Goal: Information Seeking & Learning: Learn about a topic

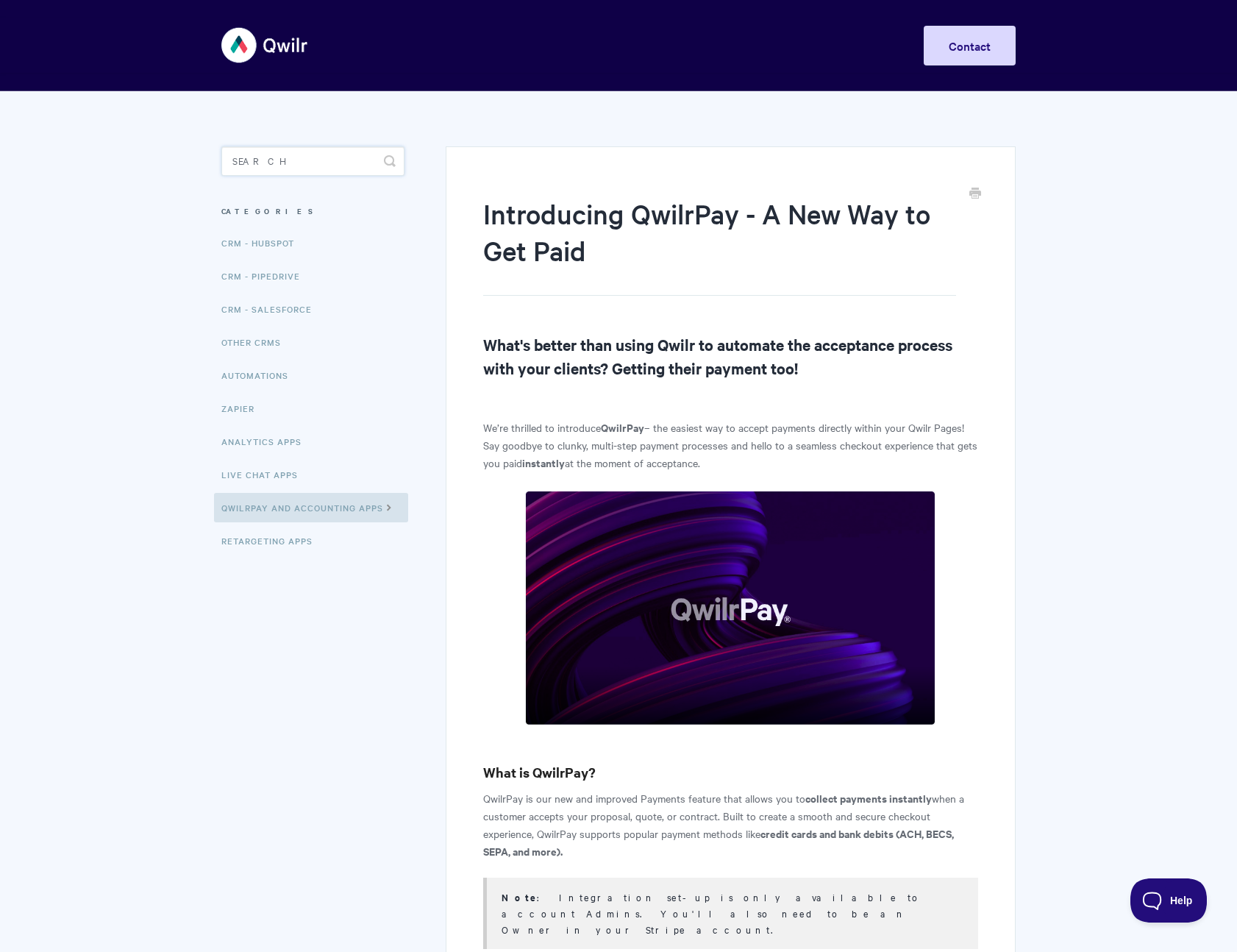
click at [289, 162] on input "Search" at bounding box center [313, 161] width 183 height 29
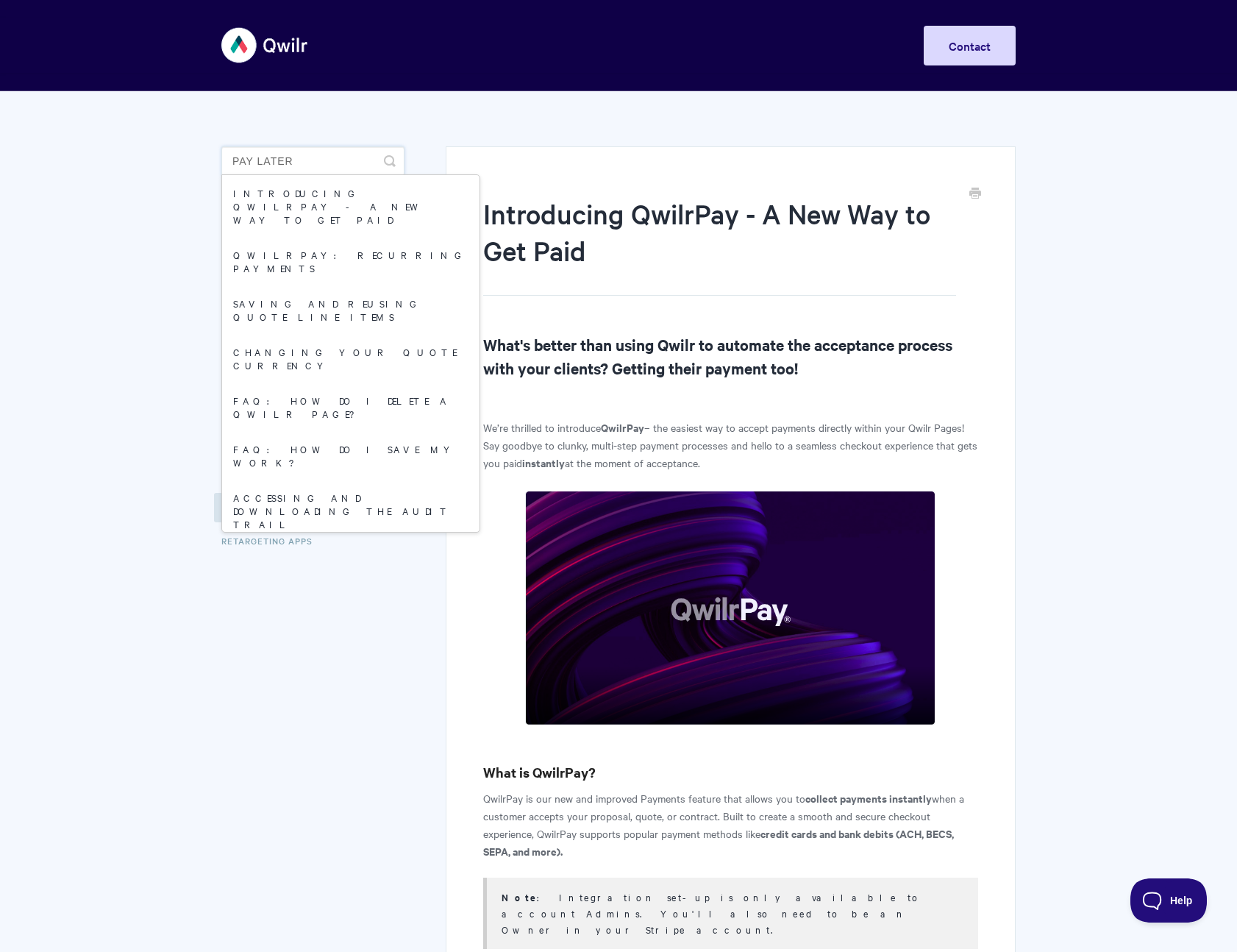
type input "pay later"
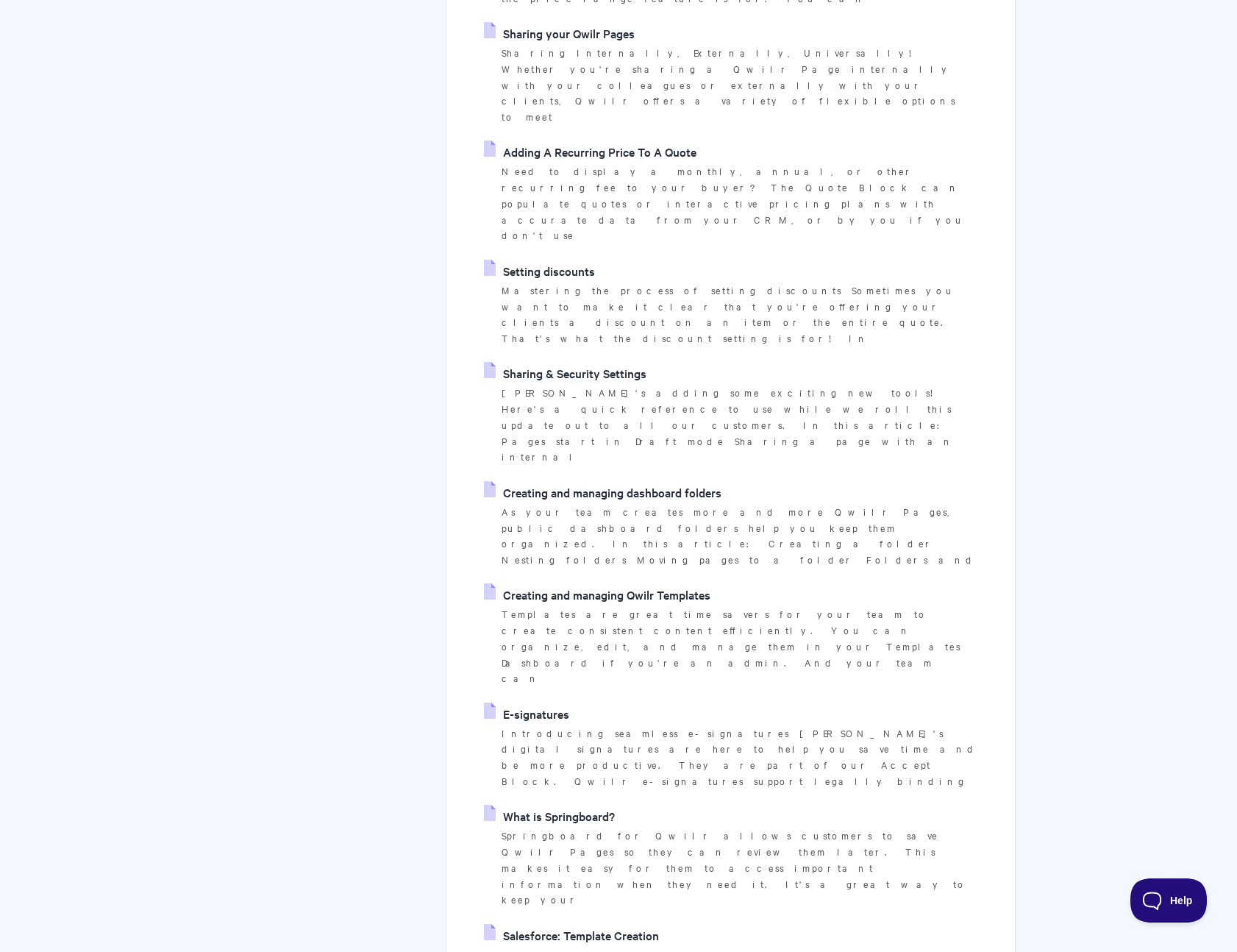
scroll to position [1836, 0]
